Goal: Find specific page/section: Find specific page/section

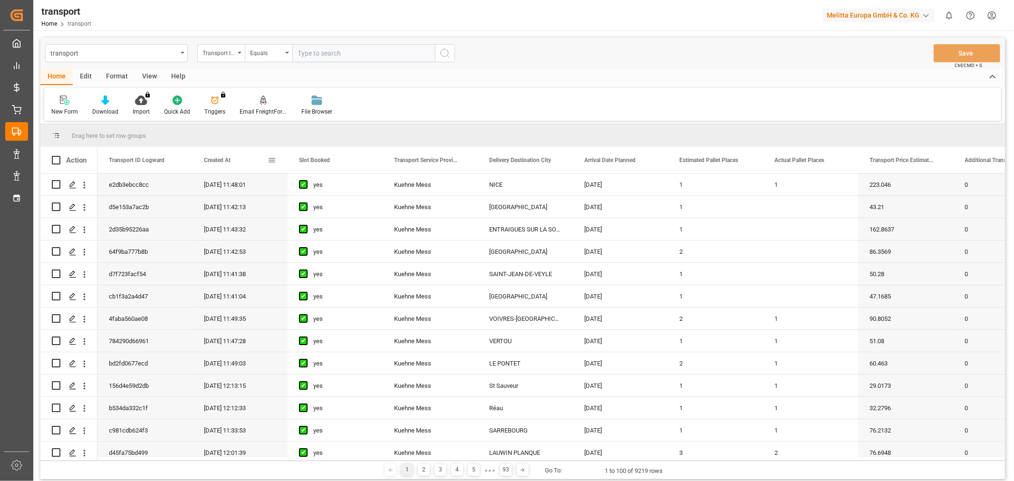
click at [207, 168] on div "Created At" at bounding box center [236, 160] width 64 height 26
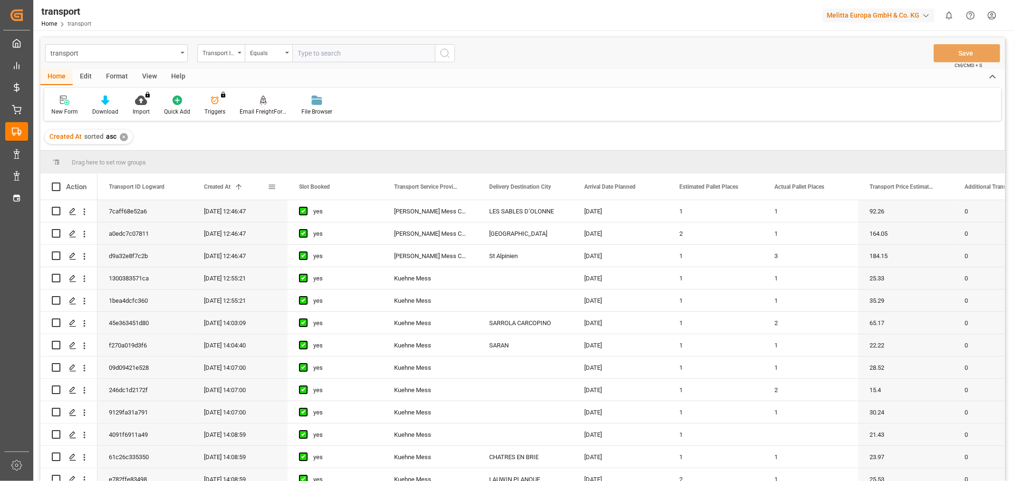
click at [216, 179] on div "Created At 1" at bounding box center [236, 187] width 64 height 26
